Goal: Information Seeking & Learning: Learn about a topic

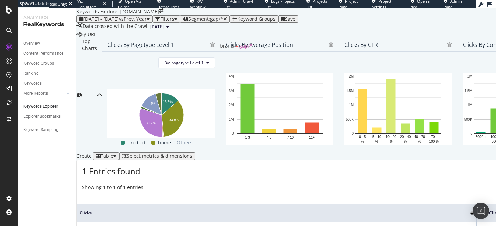
click at [223, 22] on span "Segment: gap/*" at bounding box center [205, 18] width 35 height 7
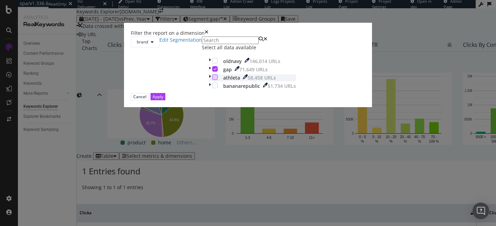
click at [212, 80] on div "modal" at bounding box center [215, 77] width 6 height 6
click at [165, 100] on button "Apply" at bounding box center [157, 96] width 15 height 7
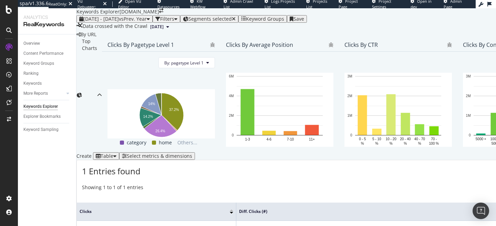
click at [174, 22] on div "Filters" at bounding box center [167, 19] width 14 height 6
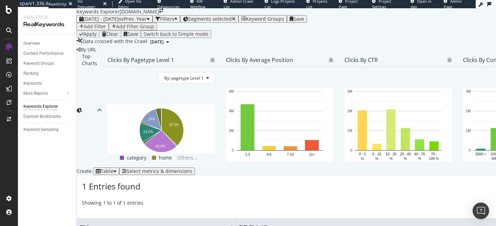
scroll to position [10, 0]
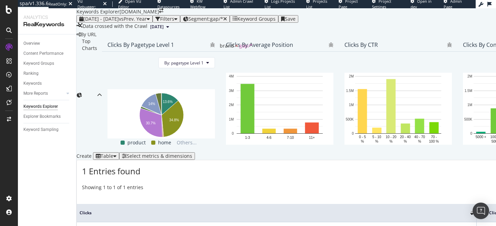
click at [223, 22] on span "Segment: gap/*" at bounding box center [205, 18] width 35 height 7
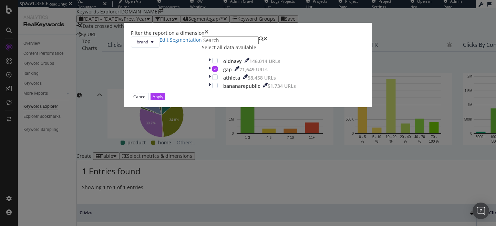
click at [179, 93] on div "brand Edit Segmentation Select all data available oldnavy 146,014 URLs gap 71,6…" at bounding box center [248, 64] width 234 height 56
click at [209, 73] on div "modal" at bounding box center [210, 69] width 3 height 7
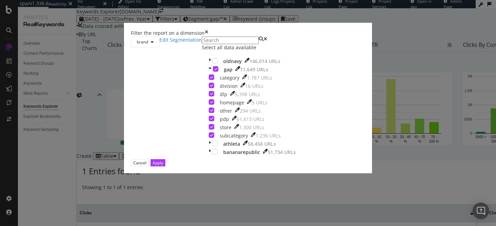
click at [308, 30] on div "Filter the report on a dimension" at bounding box center [248, 33] width 234 height 7
click at [309, 30] on div "Filter the report on a dimension" at bounding box center [248, 33] width 234 height 7
click at [208, 30] on icon "times" at bounding box center [206, 33] width 4 height 7
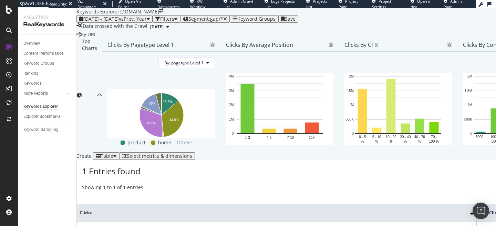
click at [177, 22] on div "Filters" at bounding box center [166, 19] width 22 height 6
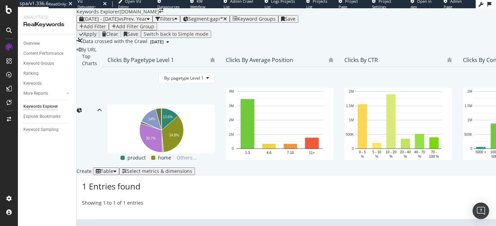
click at [101, 29] on div "Add Filter" at bounding box center [95, 27] width 22 height 6
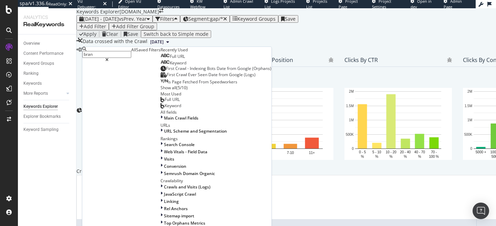
scroll to position [13, 0]
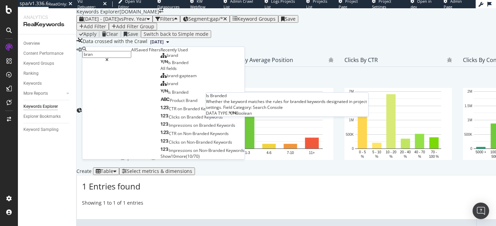
type input "bran"
click at [172, 65] on span "Branded" at bounding box center [180, 63] width 17 height 6
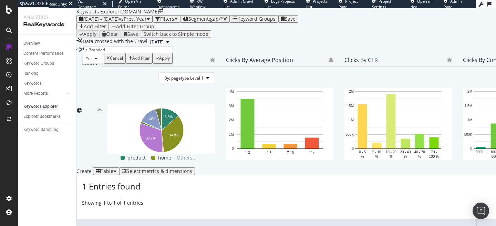
click at [96, 64] on div "Yes" at bounding box center [93, 58] width 22 height 11
click at [98, 78] on div "No" at bounding box center [93, 74] width 21 height 7
click at [160, 61] on div "Apply" at bounding box center [163, 58] width 11 height 5
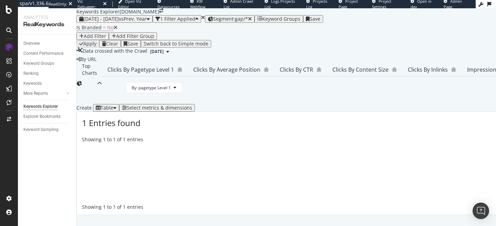
scroll to position [173, 0]
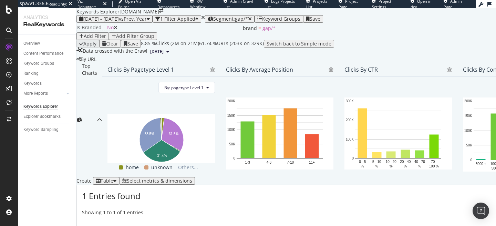
click at [251, 21] on div "Segment: gap/*" at bounding box center [230, 19] width 44 height 6
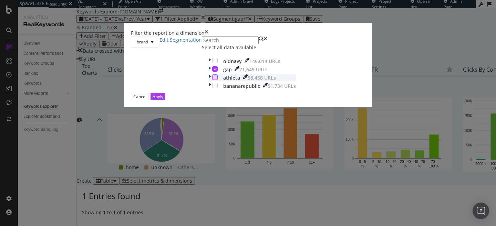
click at [212, 80] on div "modal" at bounding box center [215, 77] width 6 height 6
click at [163, 99] on div "Apply" at bounding box center [158, 97] width 11 height 6
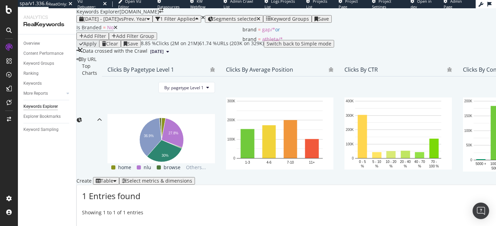
click at [256, 17] on span "Segments selected" at bounding box center [234, 18] width 43 height 7
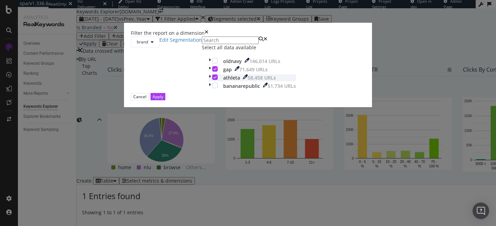
click at [212, 80] on div "modal" at bounding box center [215, 77] width 6 height 6
click at [212, 63] on div "modal" at bounding box center [215, 61] width 6 height 6
click at [212, 72] on div "modal" at bounding box center [215, 69] width 6 height 6
click at [213, 62] on icon "modal" at bounding box center [214, 60] width 3 height 3
click at [212, 80] on div "modal" at bounding box center [215, 77] width 6 height 6
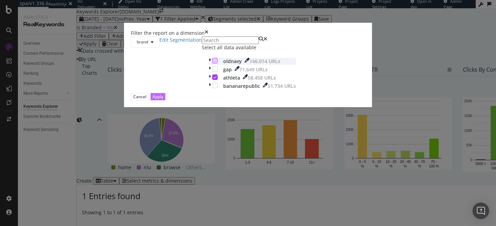
click at [163, 99] on div "Apply" at bounding box center [158, 97] width 11 height 6
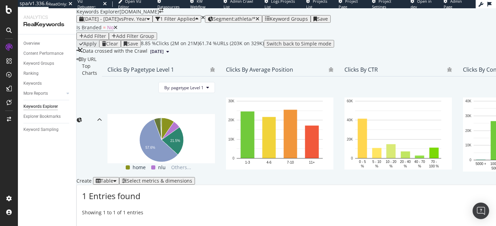
scroll to position [14, 0]
click at [255, 22] on span "Segment: athleta/*" at bounding box center [234, 18] width 42 height 7
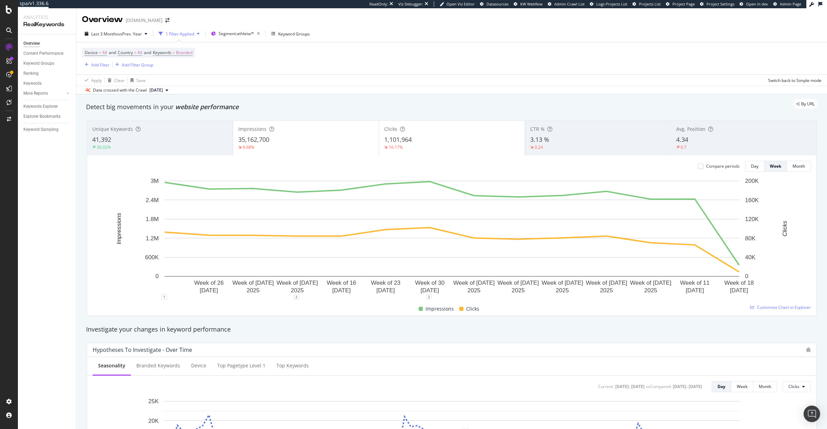
click at [319, 109] on div "Detect big movements in your website performance" at bounding box center [451, 107] width 731 height 9
click at [238, 39] on button "Segment: athleta/*" at bounding box center [235, 33] width 54 height 11
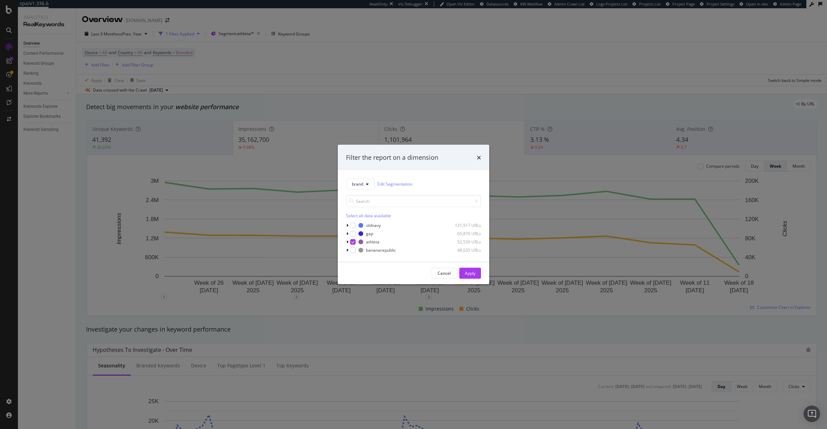
click at [481, 162] on div "Filter the report on a dimension" at bounding box center [413, 157] width 151 height 25
click at [481, 158] on div "Filter the report on a dimension" at bounding box center [413, 157] width 151 height 25
click at [477, 159] on icon "times" at bounding box center [479, 158] width 4 height 6
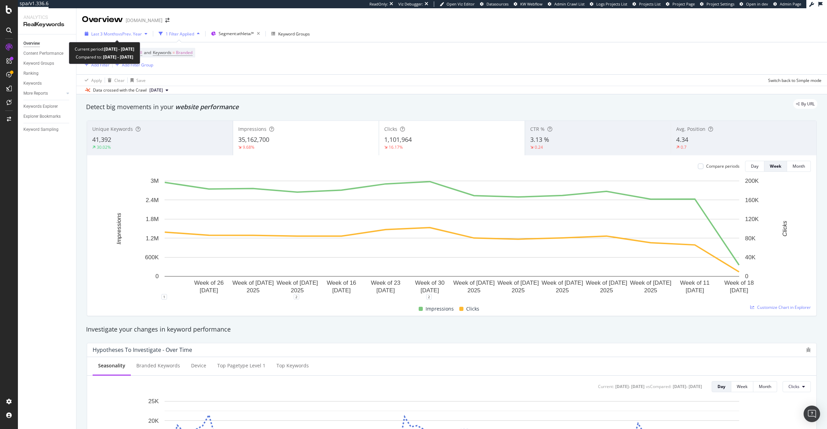
click at [129, 38] on div "Last 3 Months vs Prev. Year" at bounding box center [116, 34] width 68 height 10
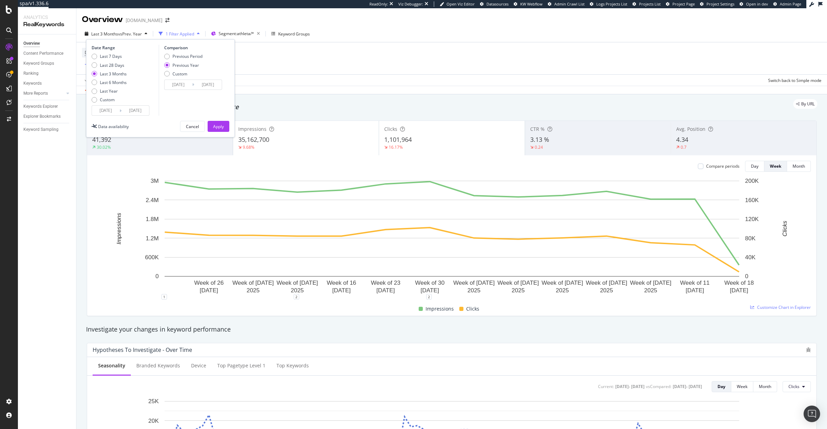
click at [109, 107] on input "[DATE]" at bounding box center [106, 111] width 28 height 10
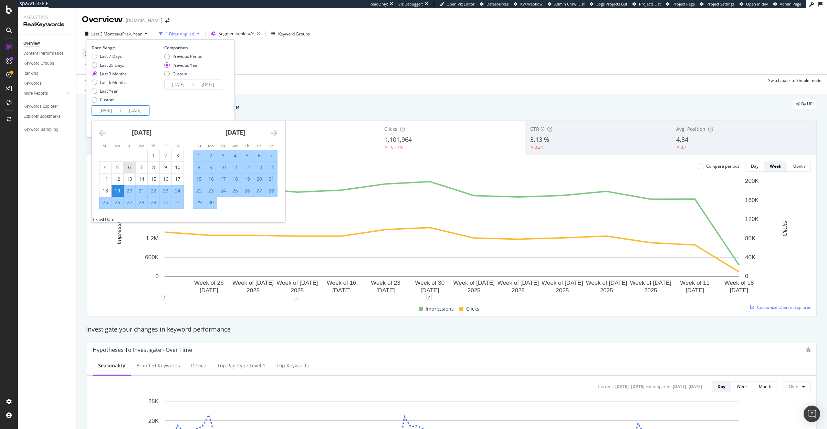
click at [130, 166] on div "6" at bounding box center [130, 167] width 12 height 7
type input "[DATE]"
click at [171, 107] on div "Comparison Previous Period Previous Year Custom [DATE] Navigate forward to inte…" at bounding box center [191, 80] width 65 height 71
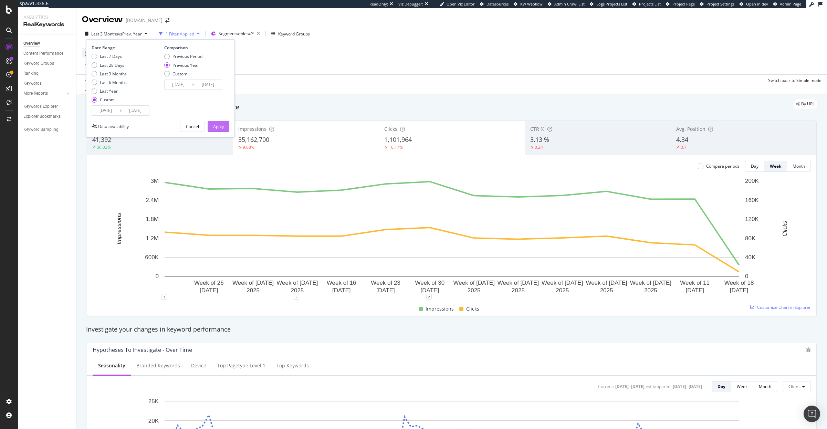
click at [217, 128] on div "Apply" at bounding box center [218, 127] width 11 height 6
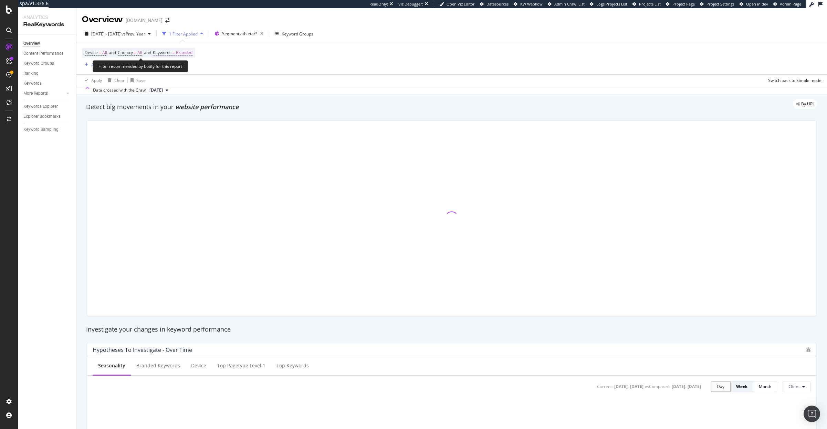
click at [190, 49] on span "Branded" at bounding box center [184, 53] width 17 height 10
click at [180, 70] on span "Branded" at bounding box center [172, 69] width 19 height 6
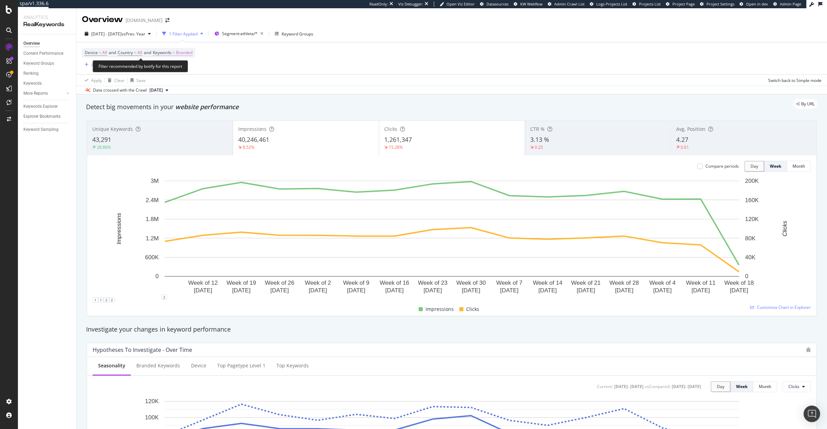
click at [175, 52] on span "=" at bounding box center [173, 53] width 2 height 6
click at [180, 69] on span "Branded" at bounding box center [172, 69] width 19 height 6
click at [182, 107] on div "Non-Branded & Anonymized queries" at bounding box center [203, 112] width 81 height 10
click at [233, 82] on div "Apply" at bounding box center [238, 84] width 11 height 6
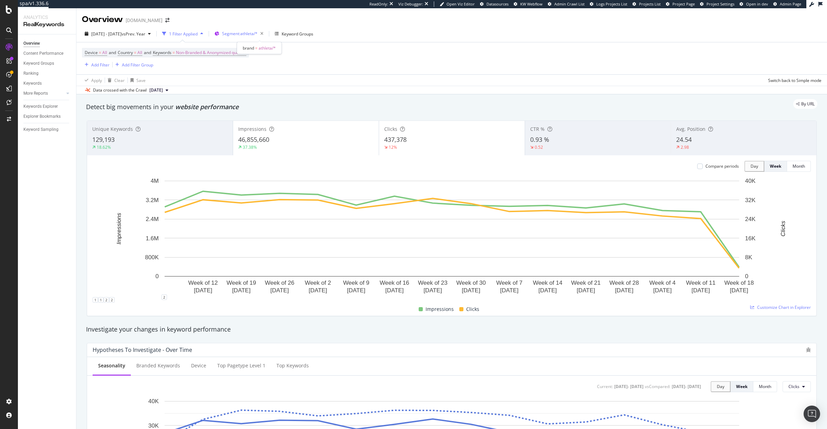
click at [256, 31] on span "Segment: athleta/*" at bounding box center [239, 34] width 35 height 6
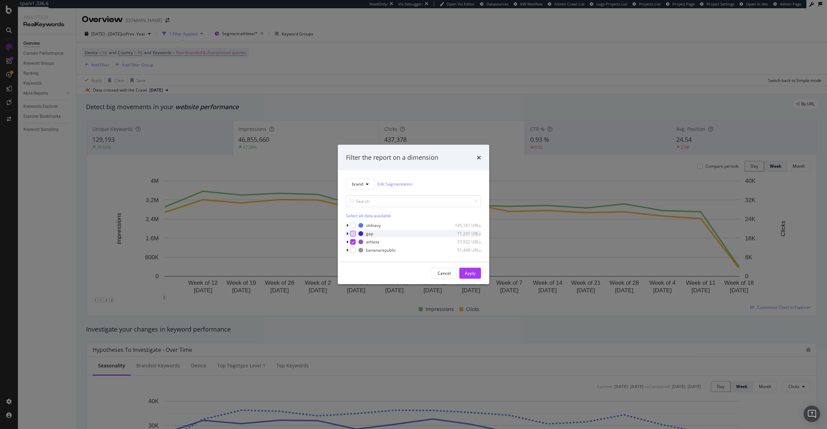
click at [354, 234] on div "modal" at bounding box center [353, 234] width 6 height 6
click at [353, 242] on icon "modal" at bounding box center [352, 241] width 3 height 3
click at [474, 270] on div "Apply" at bounding box center [470, 273] width 11 height 6
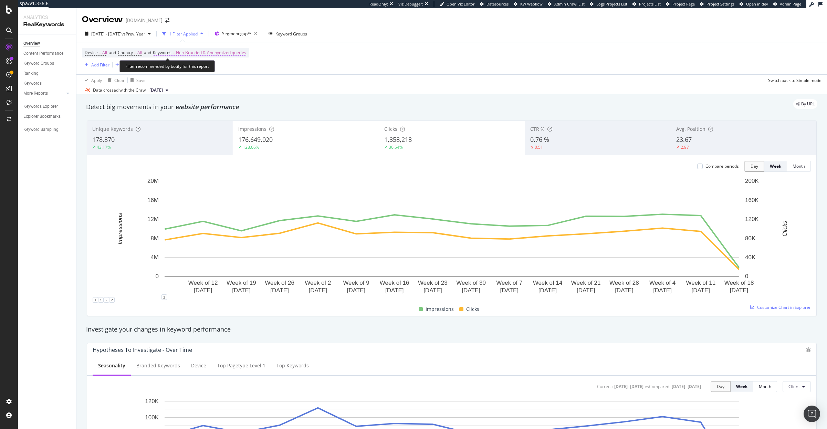
click at [237, 56] on span "Non-Branded & Anonymized queries" at bounding box center [211, 53] width 70 height 10
click at [229, 69] on span "Non-Branded & Anonymized queries" at bounding box center [199, 69] width 73 height 6
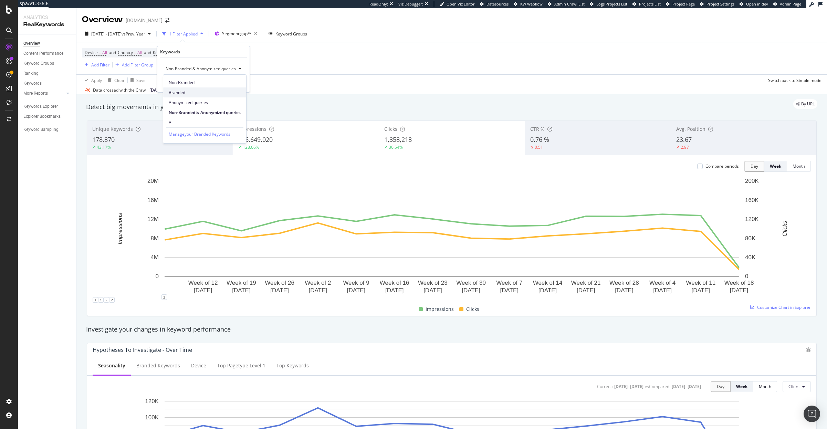
click at [195, 95] on div "Branded" at bounding box center [204, 92] width 83 height 10
click at [231, 85] on div "Apply" at bounding box center [233, 84] width 11 height 6
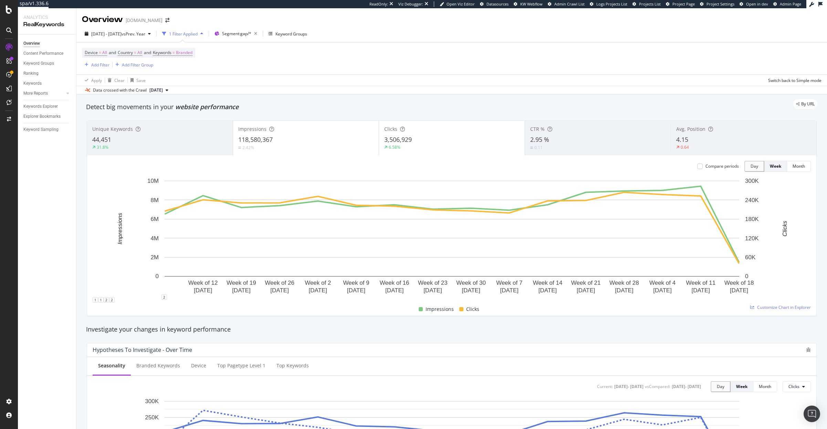
click at [356, 106] on div "By URL" at bounding box center [448, 104] width 738 height 10
click at [39, 221] on div "Overview Content Performance Keyword Groups Ranking Keywords More Reports Count…" at bounding box center [47, 231] width 58 height 395
click at [75, 272] on div "Overview Content Performance Keyword Groups Ranking Keywords More Reports Count…" at bounding box center [47, 231] width 58 height 395
click at [704, 165] on div "Compare periods" at bounding box center [718, 166] width 42 height 6
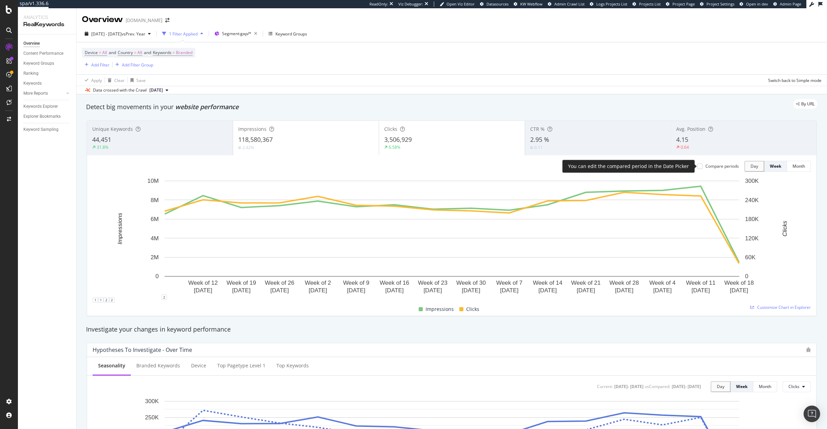
click at [696, 167] on div "Compare periods Day Week Month" at bounding box center [751, 166] width 119 height 11
click at [700, 167] on div at bounding box center [700, 167] width 6 height 6
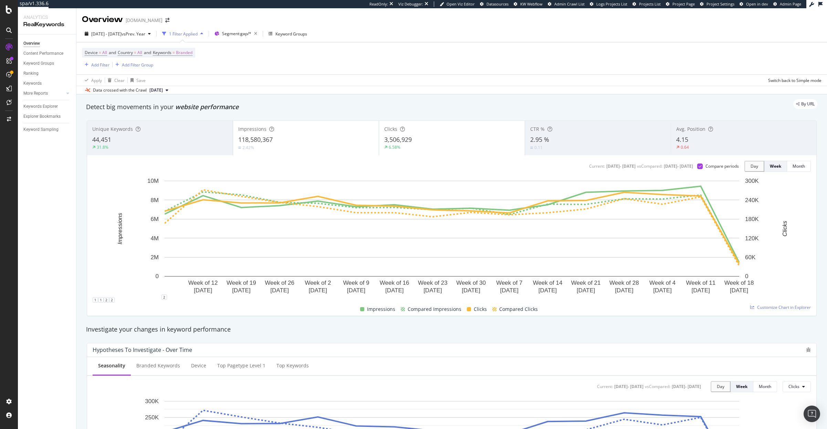
click at [253, 133] on div "Impressions 118,580,367 2.42%" at bounding box center [306, 138] width 146 height 31
